Goal: Complete application form

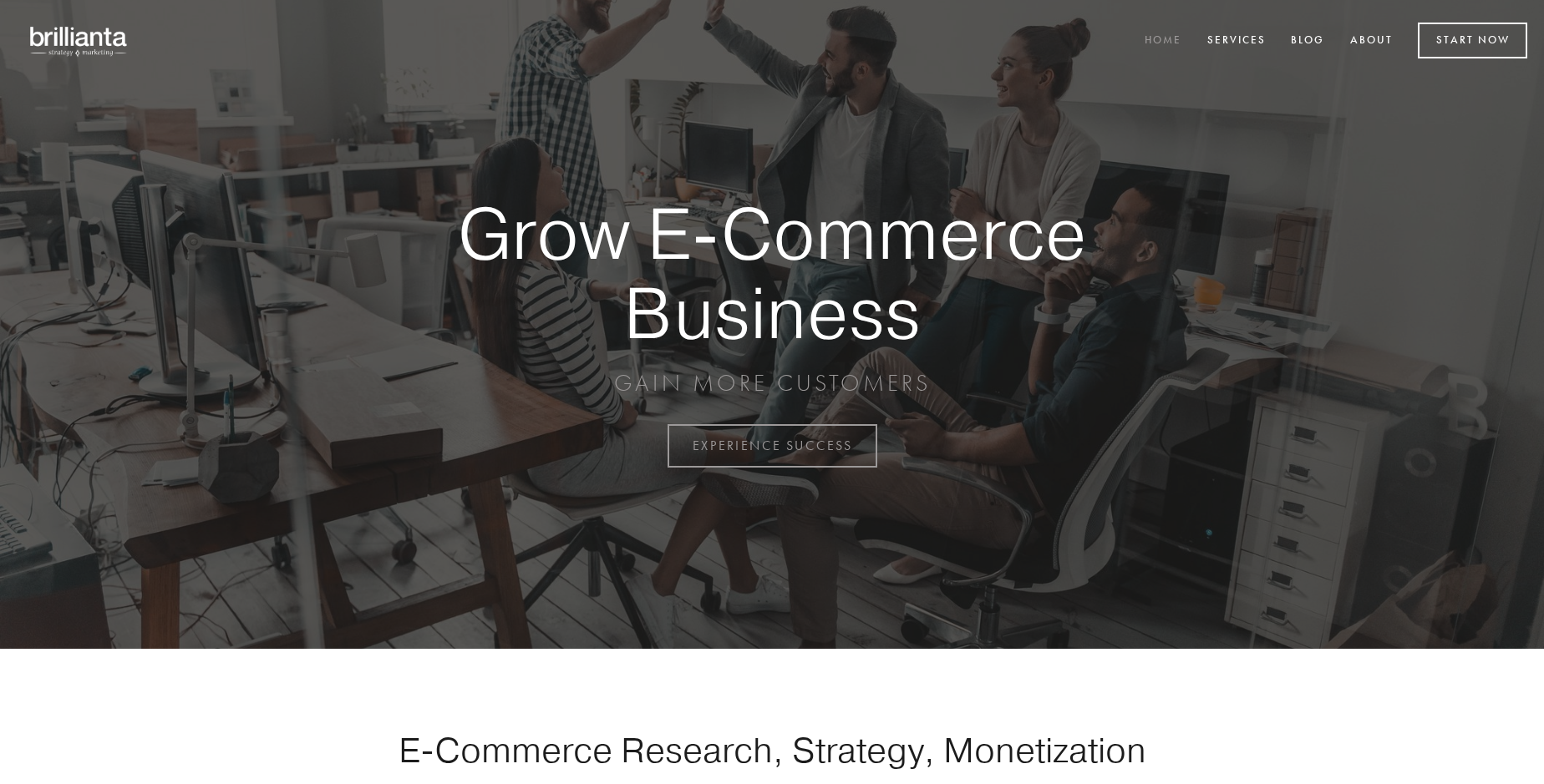
scroll to position [4376, 0]
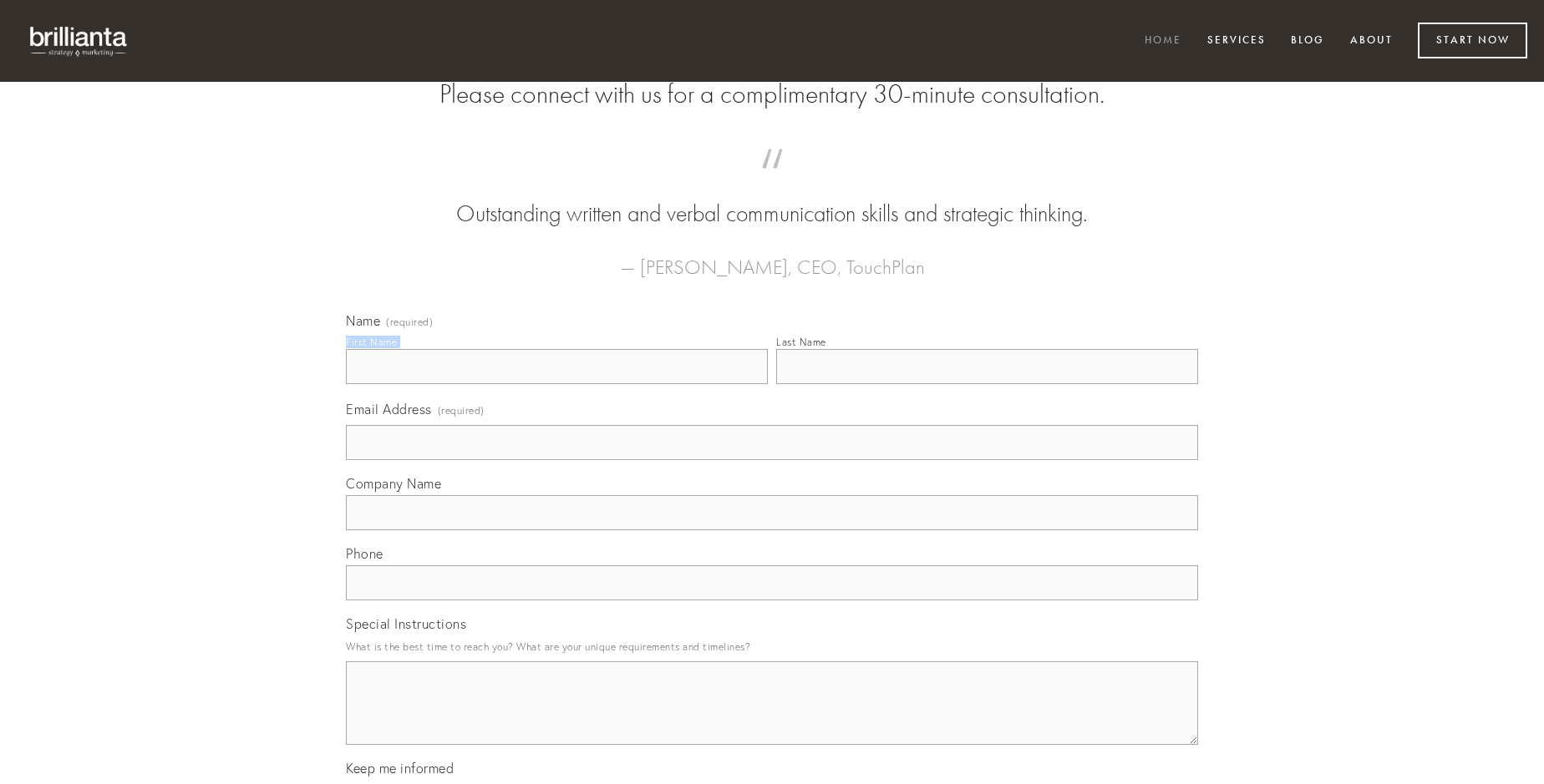
type input "[PERSON_NAME]"
click at [986, 384] on input "Last Name" at bounding box center [986, 367] width 422 height 36
type input "[PERSON_NAME]"
click at [772, 460] on input "Email Address (required)" at bounding box center [771, 442] width 852 height 36
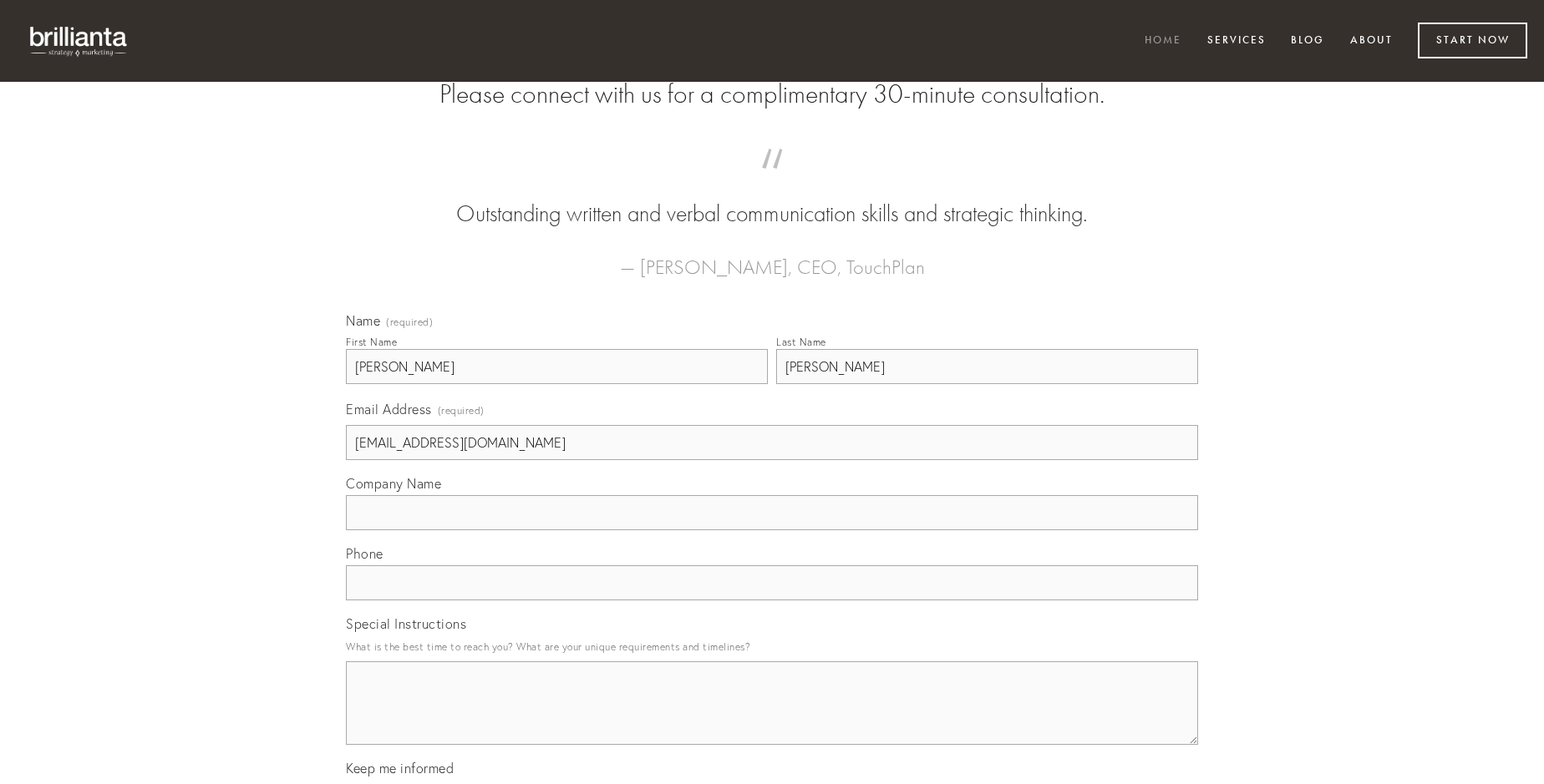
type input "[EMAIL_ADDRESS][DOMAIN_NAME]"
click at [772, 530] on input "Company Name" at bounding box center [771, 512] width 852 height 36
type input "[PERSON_NAME]"
click at [772, 600] on input "text" at bounding box center [771, 582] width 852 height 36
click at [772, 718] on textarea "Special Instructions" at bounding box center [771, 702] width 852 height 83
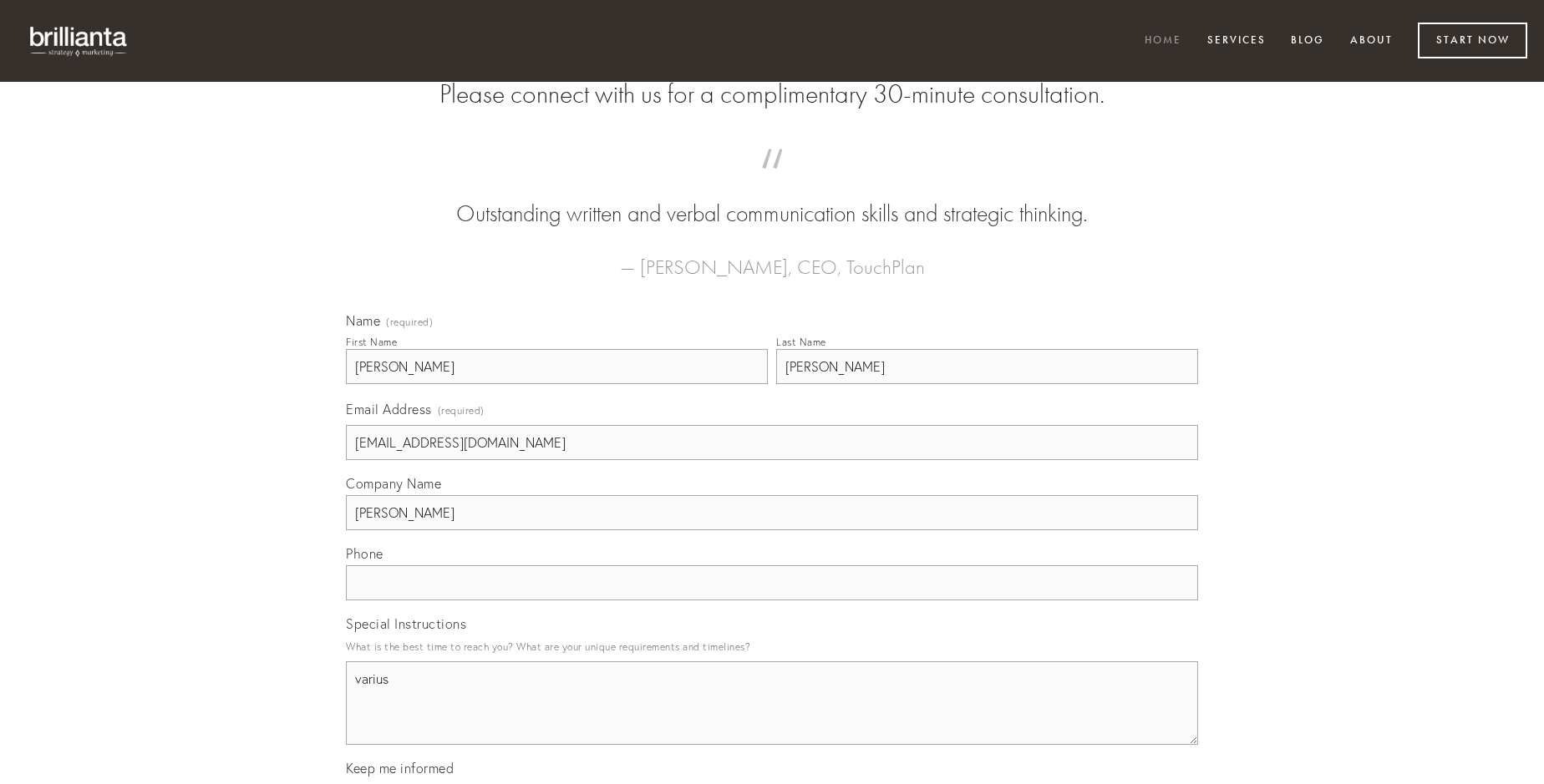
type textarea "varius"
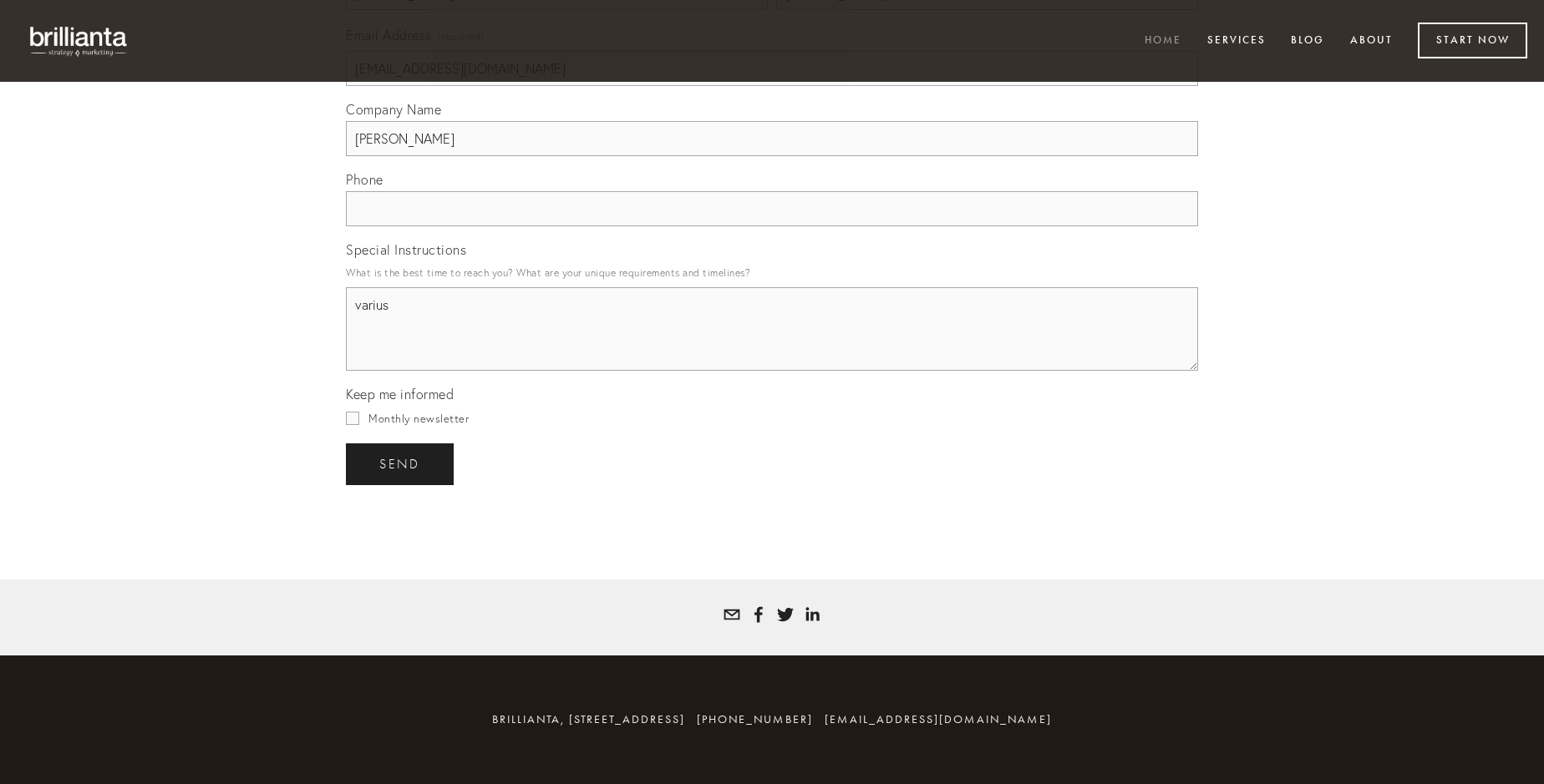
click at [401, 463] on span "send" at bounding box center [399, 464] width 41 height 15
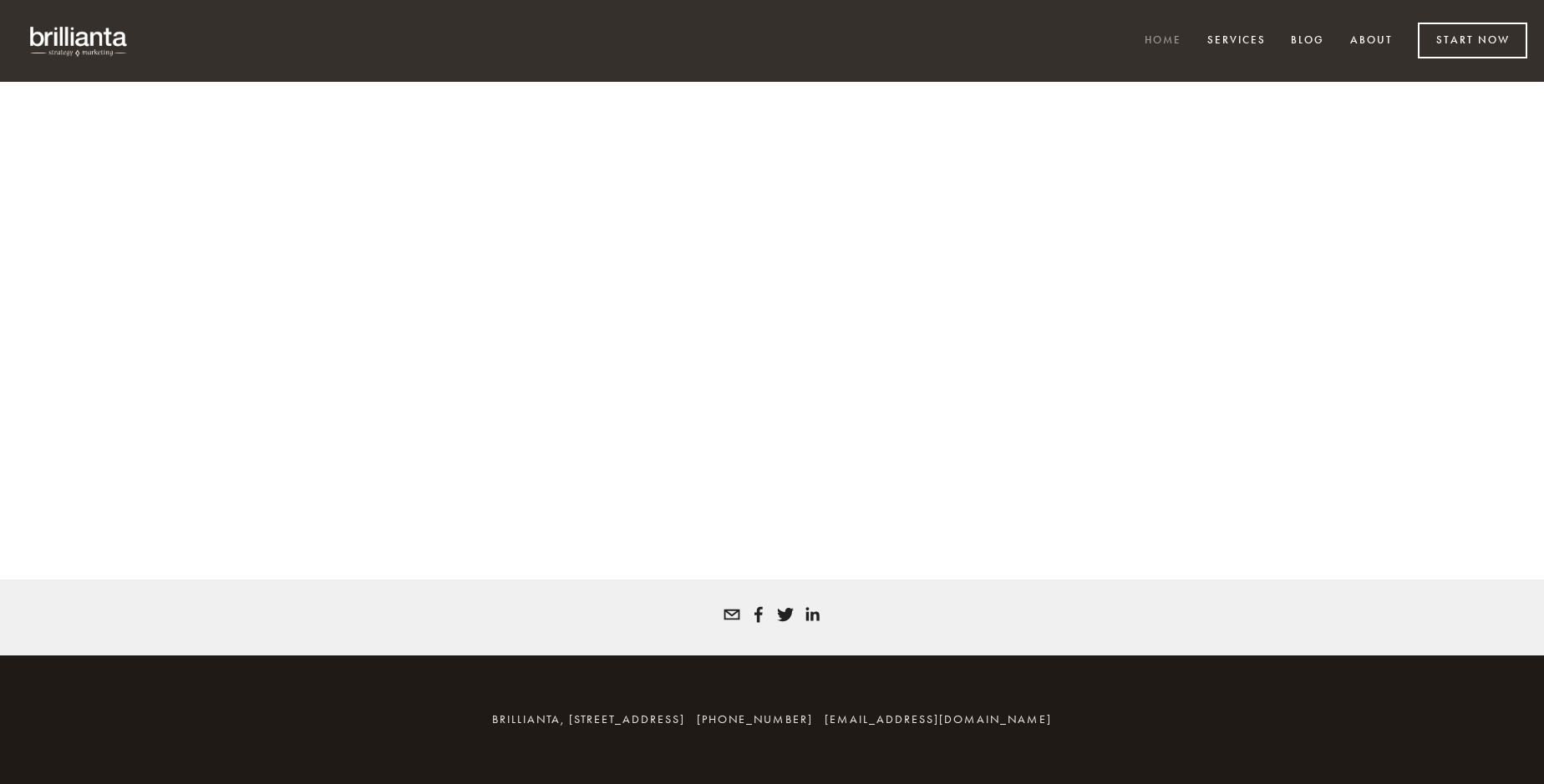
scroll to position [4354, 0]
